Goal: Information Seeking & Learning: Learn about a topic

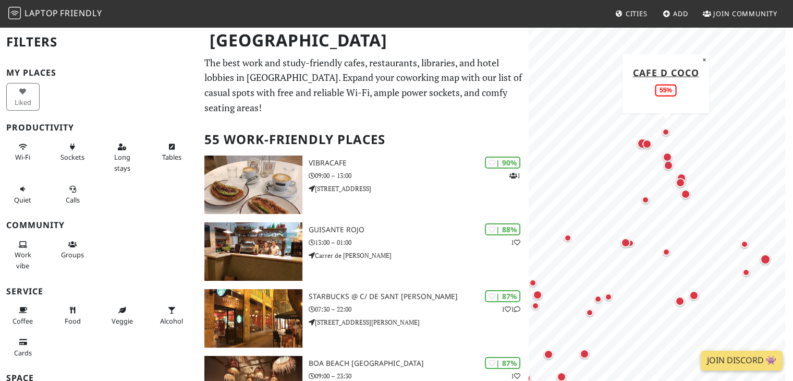
click at [667, 132] on div "Map marker" at bounding box center [665, 131] width 7 height 7
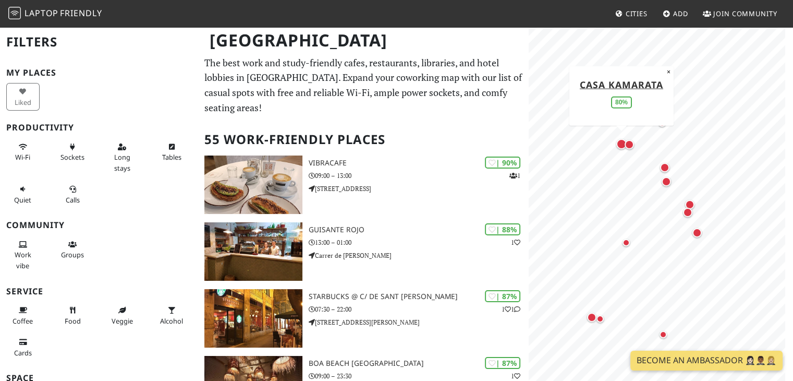
click at [620, 143] on div "Map marker" at bounding box center [621, 144] width 10 height 10
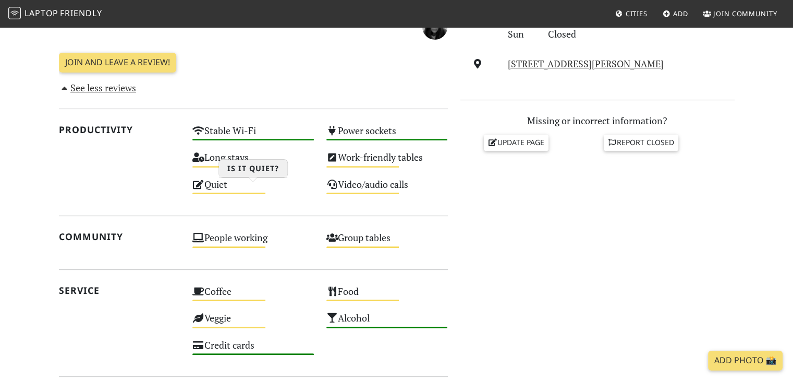
scroll to position [396, 0]
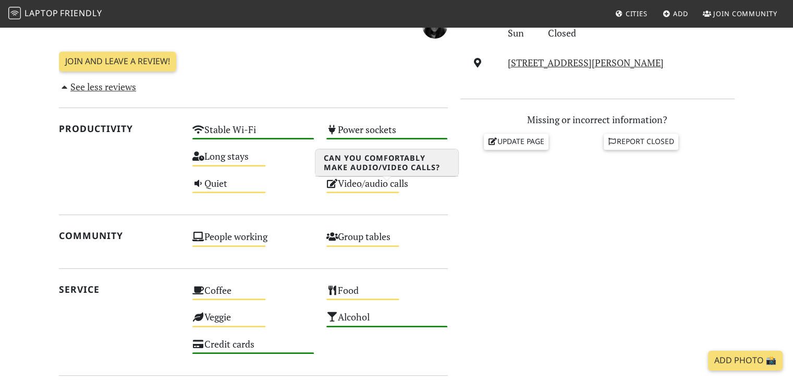
click at [383, 192] on div "Video/audio calls Medium" at bounding box center [387, 188] width 134 height 27
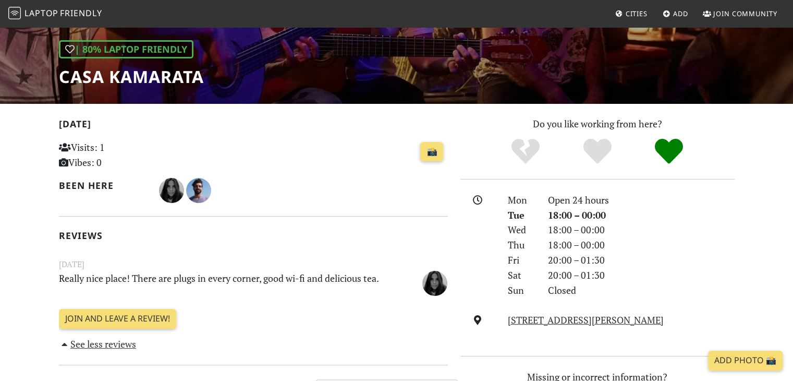
scroll to position [134, 0]
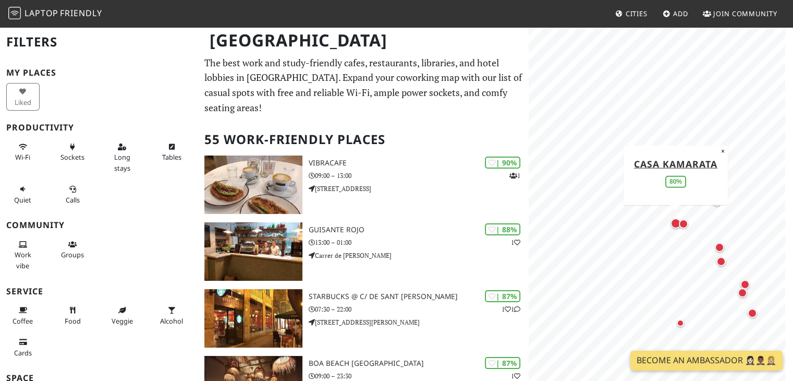
click at [673, 220] on div "Map marker" at bounding box center [676, 223] width 10 height 10
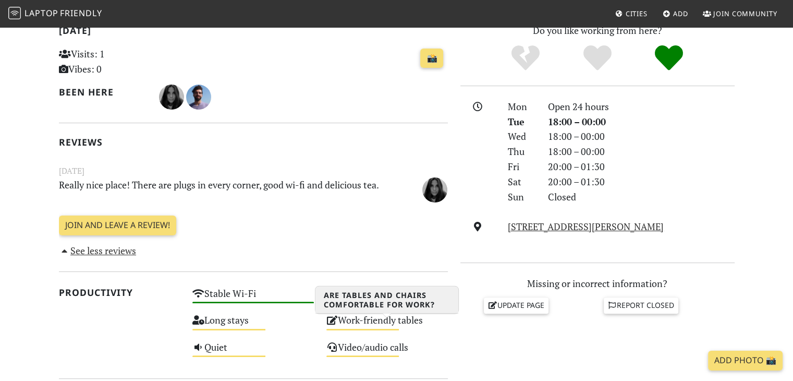
scroll to position [246, 0]
